Goal: Task Accomplishment & Management: Manage account settings

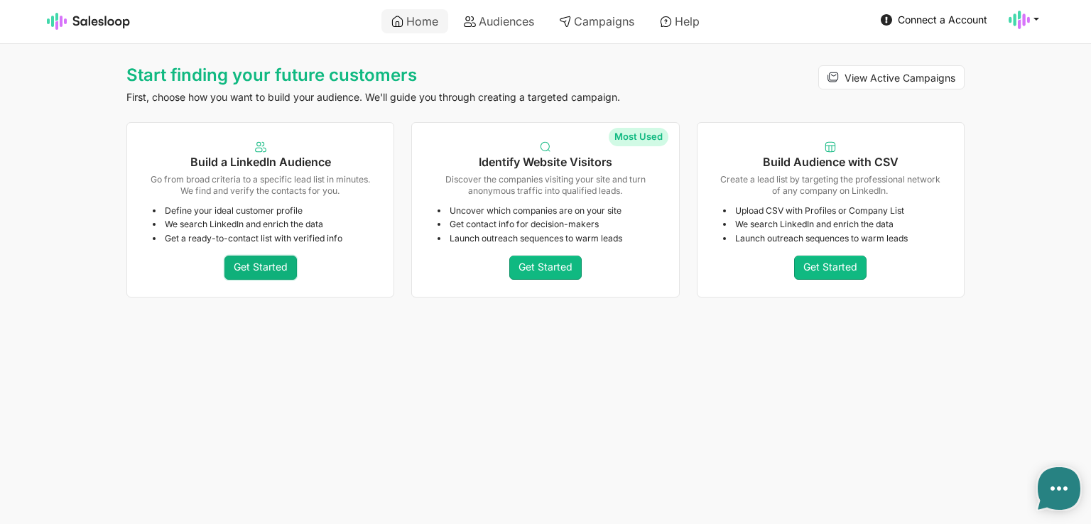
click at [259, 266] on link "Get Started" at bounding box center [261, 268] width 72 height 24
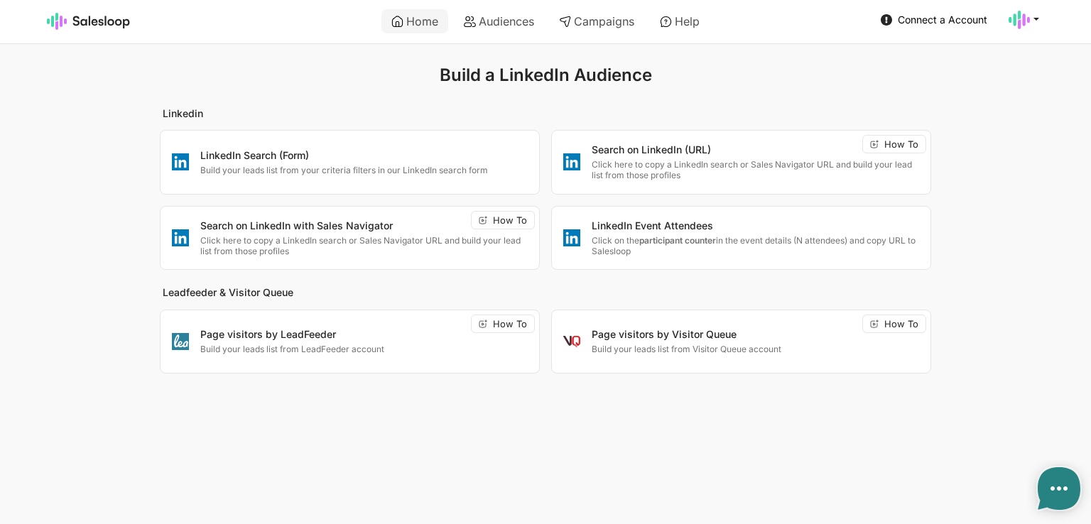
type textarea "x"
click at [392, 242] on p "Click here to copy a LinkedIn search or Sales Navigator URL and build your lead…" at bounding box center [364, 246] width 328 height 22
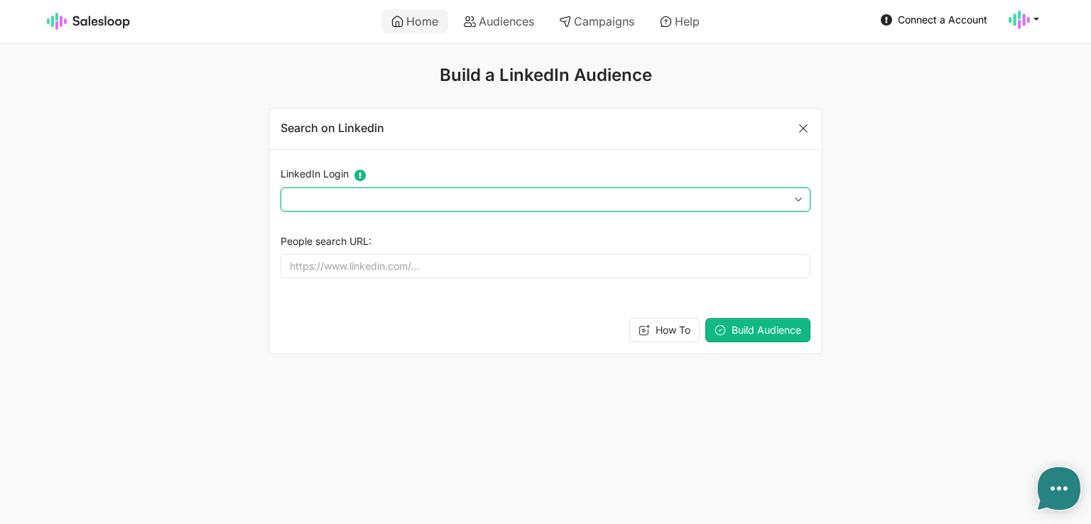
click at [421, 199] on select at bounding box center [546, 200] width 530 height 24
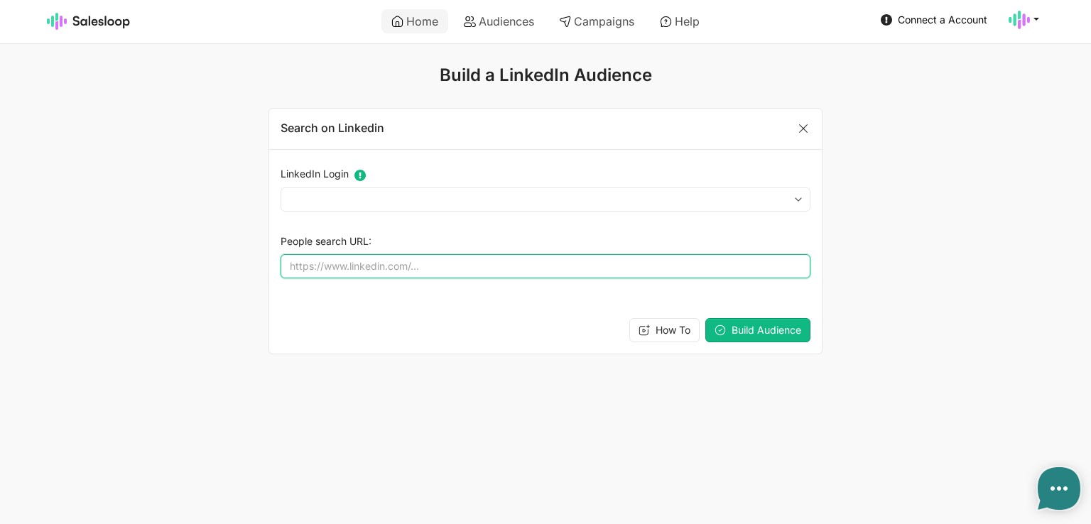
click at [421, 270] on input "People search URL:" at bounding box center [546, 266] width 530 height 24
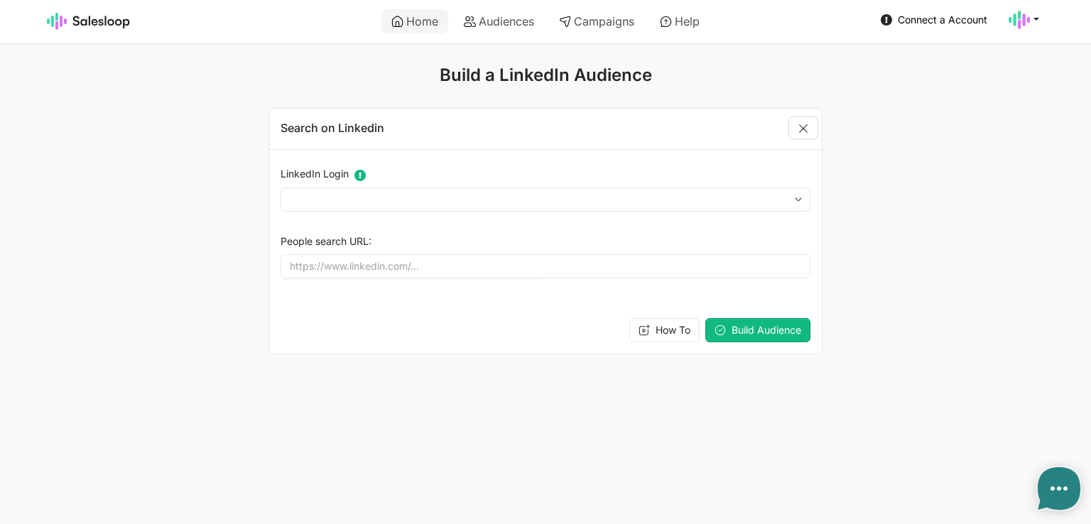
click at [807, 120] on link "Close" at bounding box center [803, 127] width 28 height 21
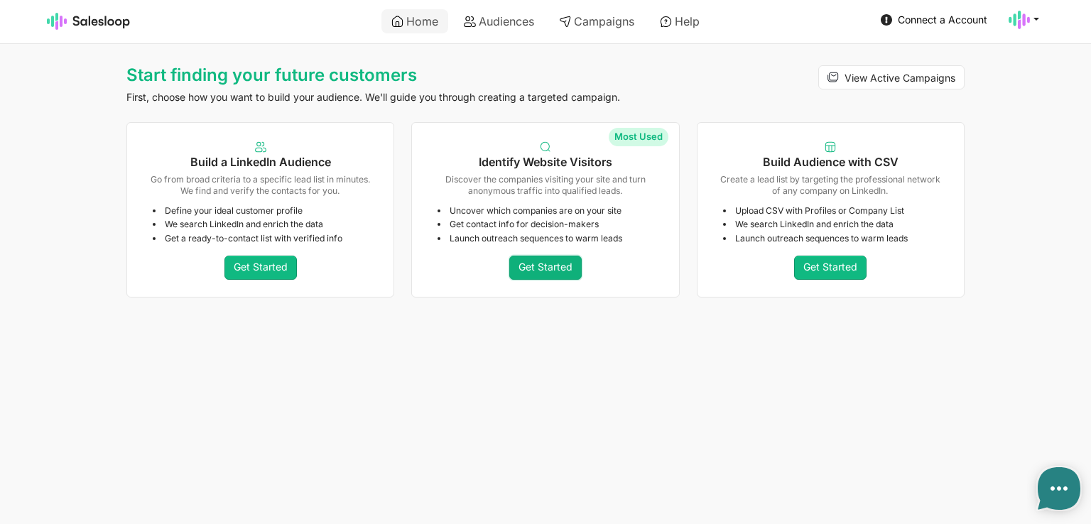
click at [549, 266] on link "Get Started" at bounding box center [545, 268] width 72 height 24
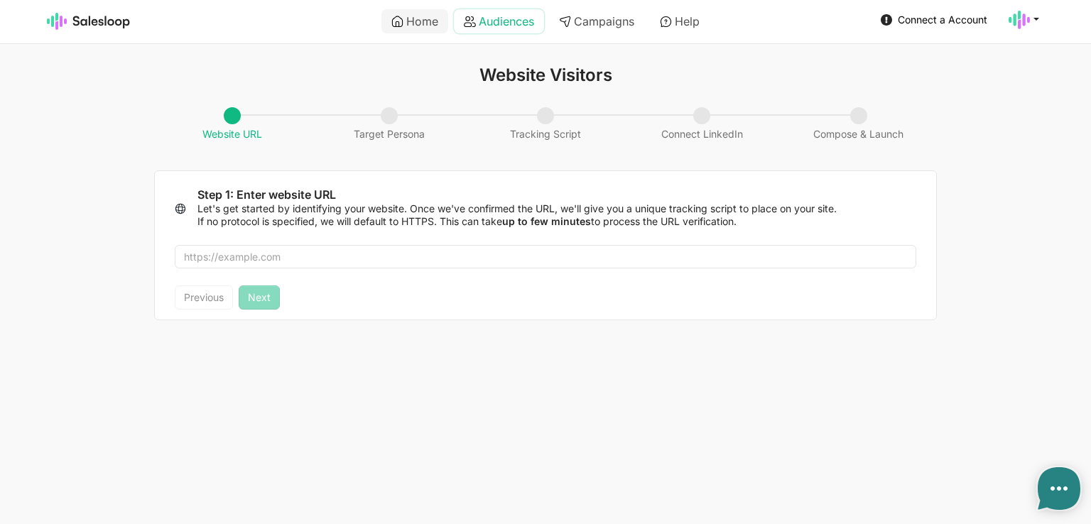
click at [495, 17] on link "Audiences" at bounding box center [499, 21] width 90 height 24
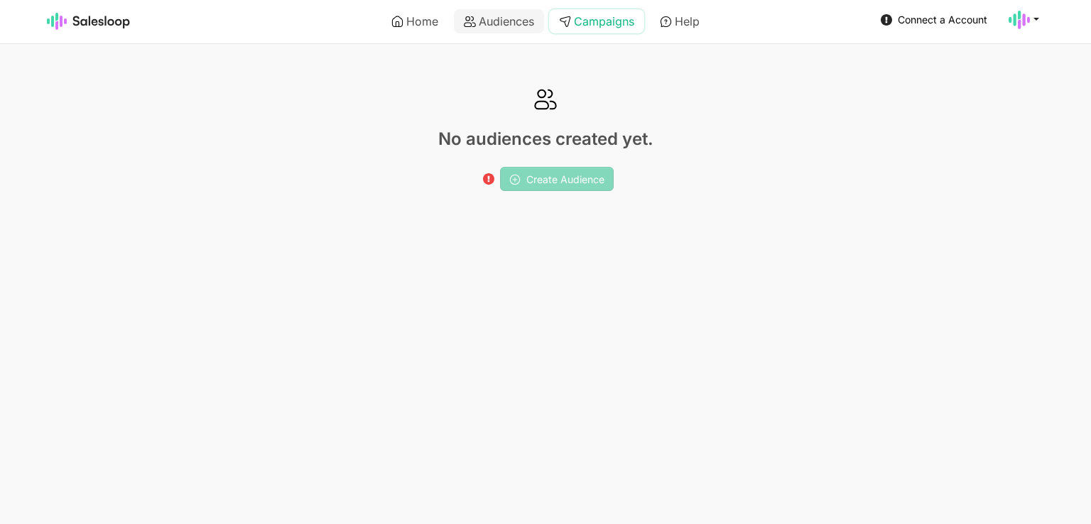
click at [590, 18] on link "Campaigns" at bounding box center [596, 21] width 95 height 24
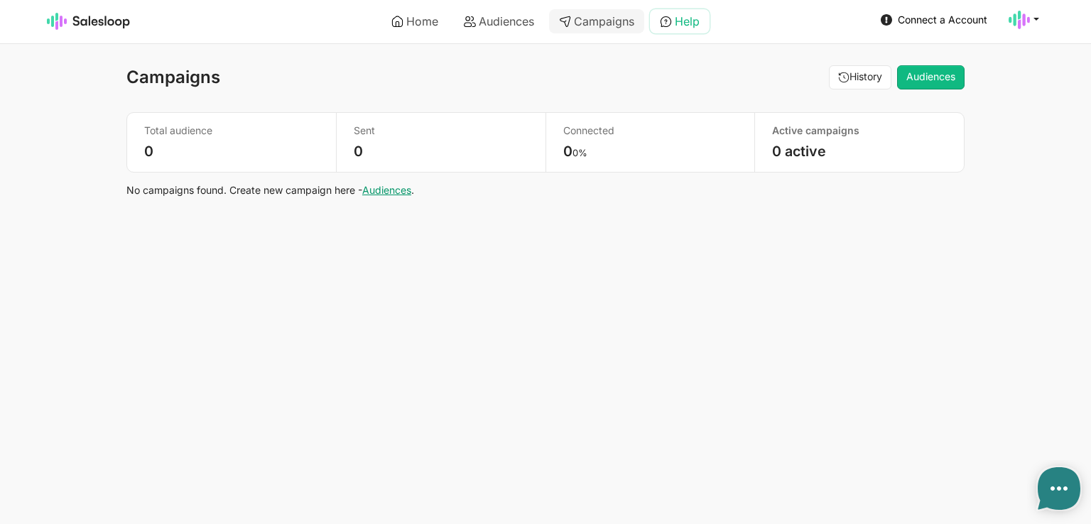
click at [696, 16] on link "Help" at bounding box center [680, 21] width 60 height 24
type textarea "x"
click at [422, 26] on link "Home" at bounding box center [415, 21] width 67 height 24
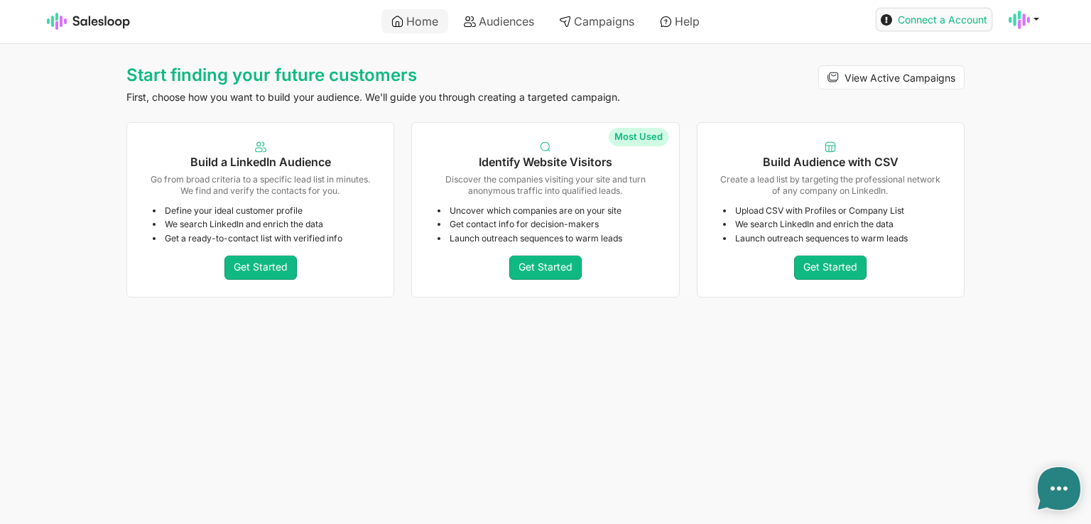
click at [929, 21] on span "Connect a Account" at bounding box center [943, 20] width 90 height 12
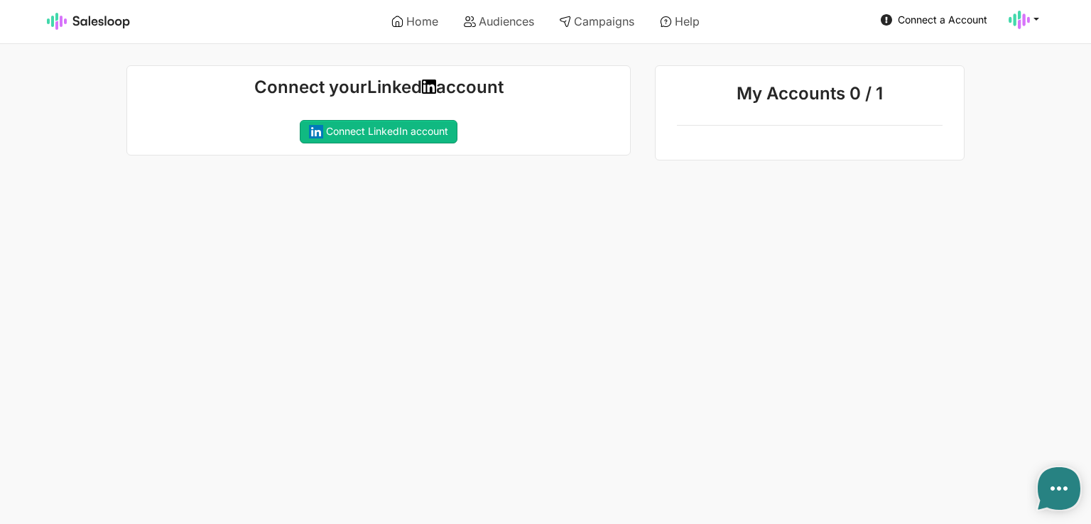
type textarea "x"
click at [1037, 20] on icon at bounding box center [1036, 18] width 13 height 13
click at [1008, 53] on link "Account" at bounding box center [956, 53] width 153 height 24
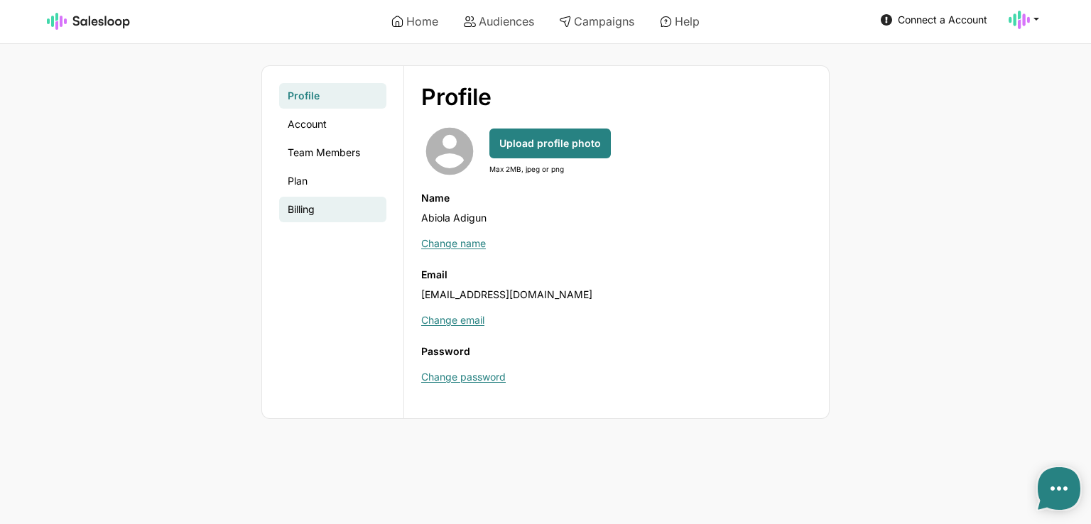
click at [317, 208] on link "Billing" at bounding box center [332, 210] width 107 height 26
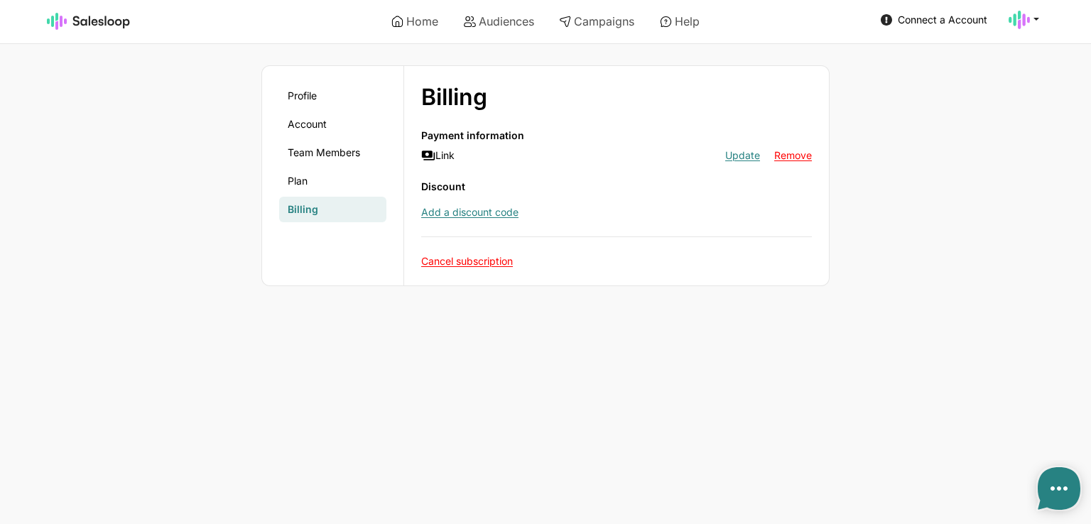
type textarea "x"
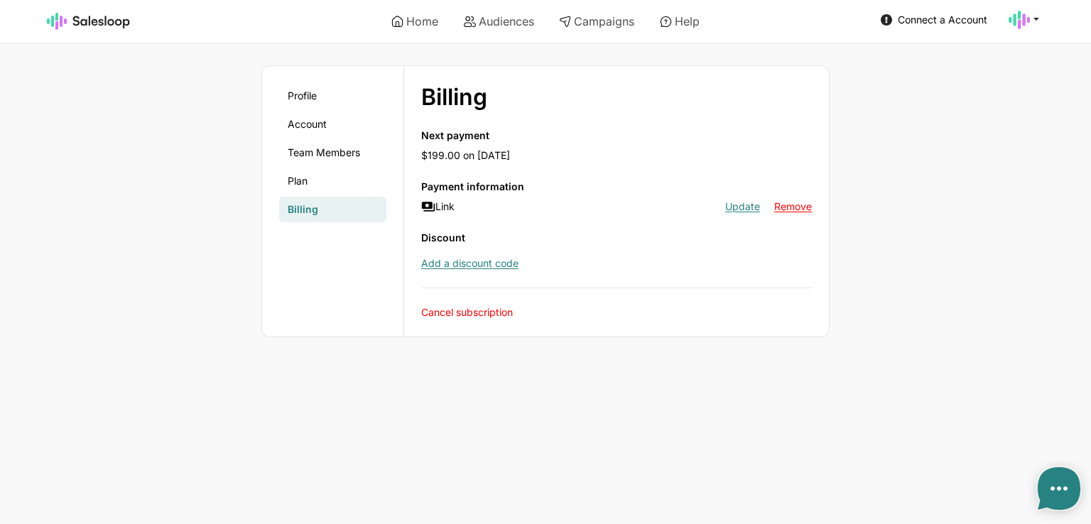
click at [471, 312] on link "Cancel subscription" at bounding box center [467, 312] width 92 height 12
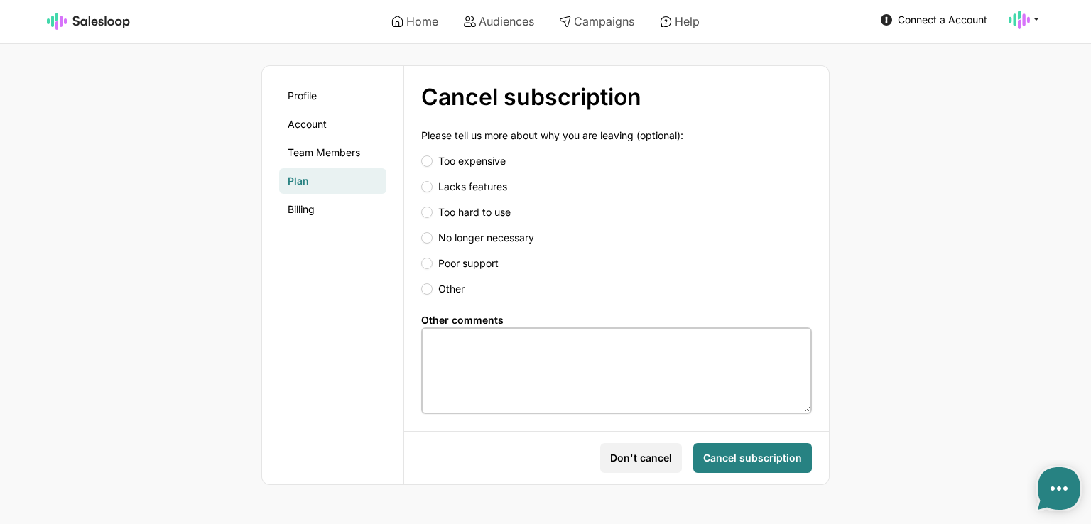
click at [426, 155] on input "Too expensive" at bounding box center [616, 161] width 391 height 14
radio input "true"
click at [750, 466] on button "Cancel subscription" at bounding box center [753, 458] width 119 height 30
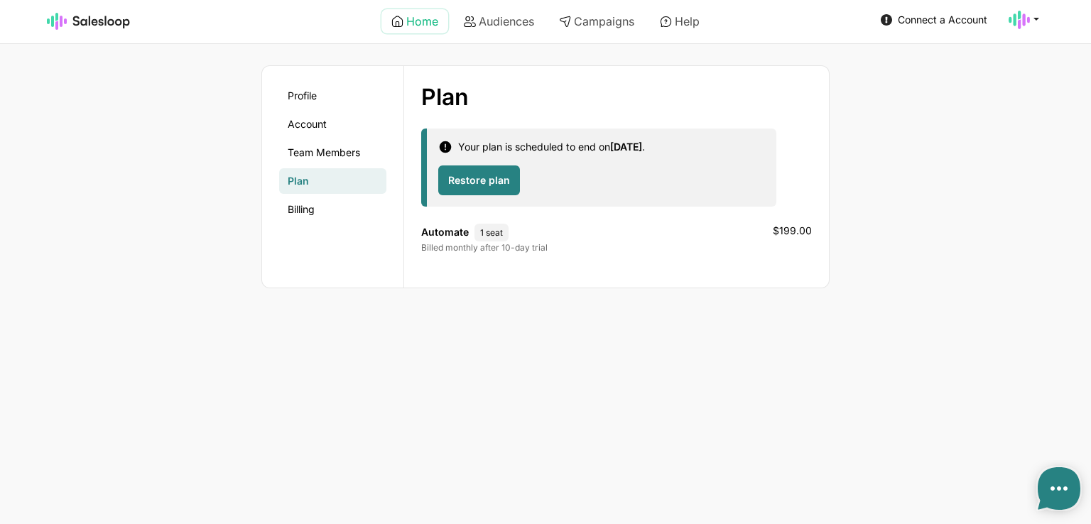
click at [423, 30] on link "Home" at bounding box center [415, 21] width 67 height 24
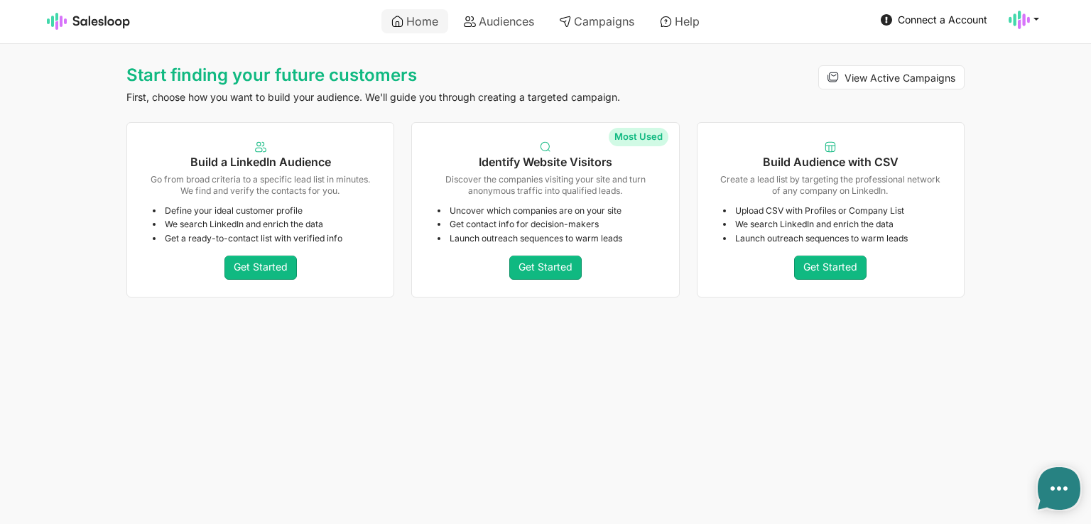
type textarea "x"
